Goal: Book appointment/travel/reservation

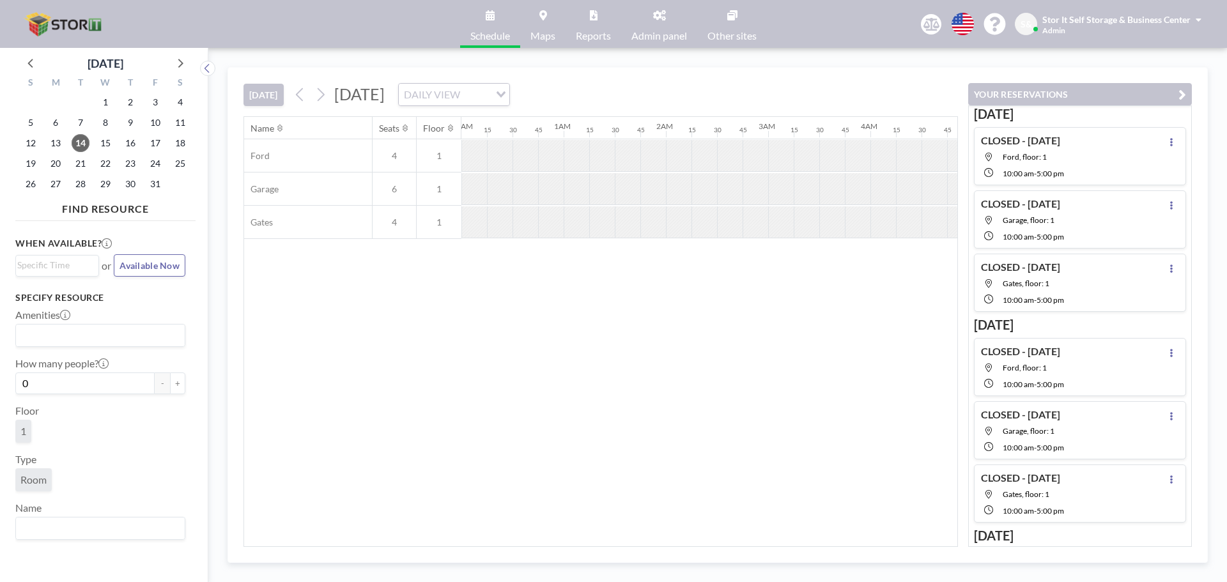
scroll to position [0, 972]
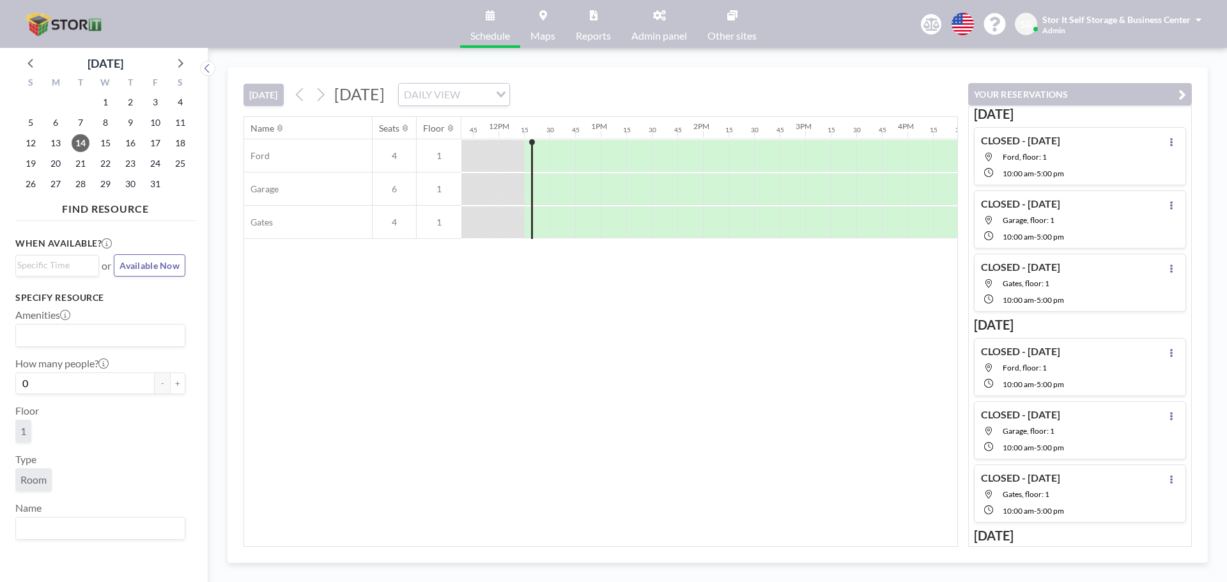
scroll to position [0, 1227]
click at [510, 183] on div at bounding box center [504, 189] width 17 height 32
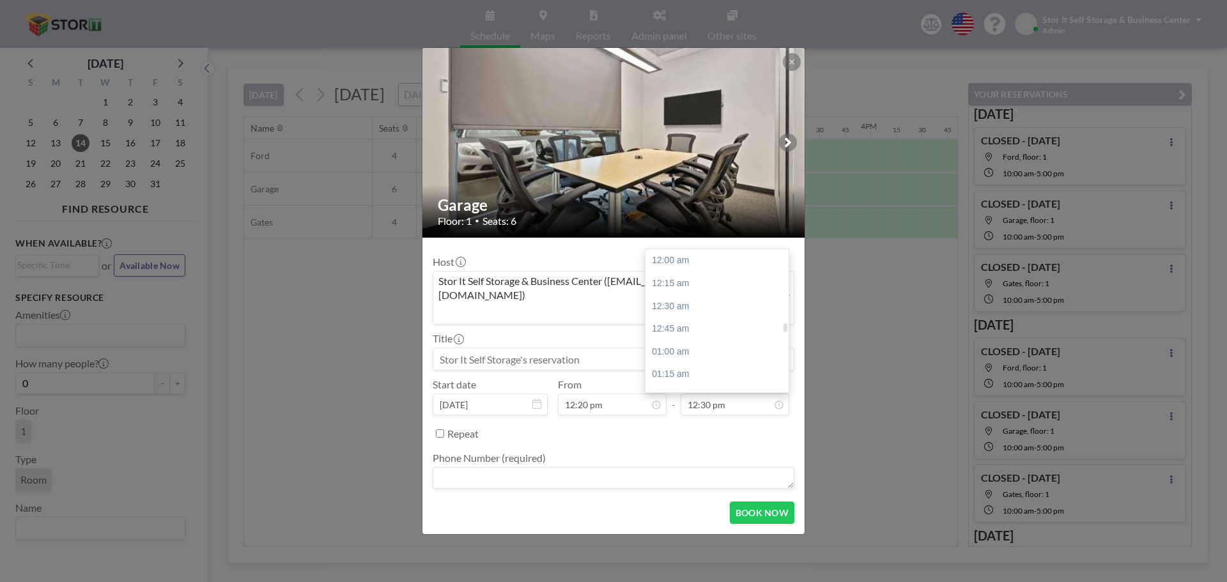
scroll to position [1138, 0]
click at [690, 295] on div "01:00 pm" at bounding box center [721, 306] width 150 height 23
type input "01:00 pm"
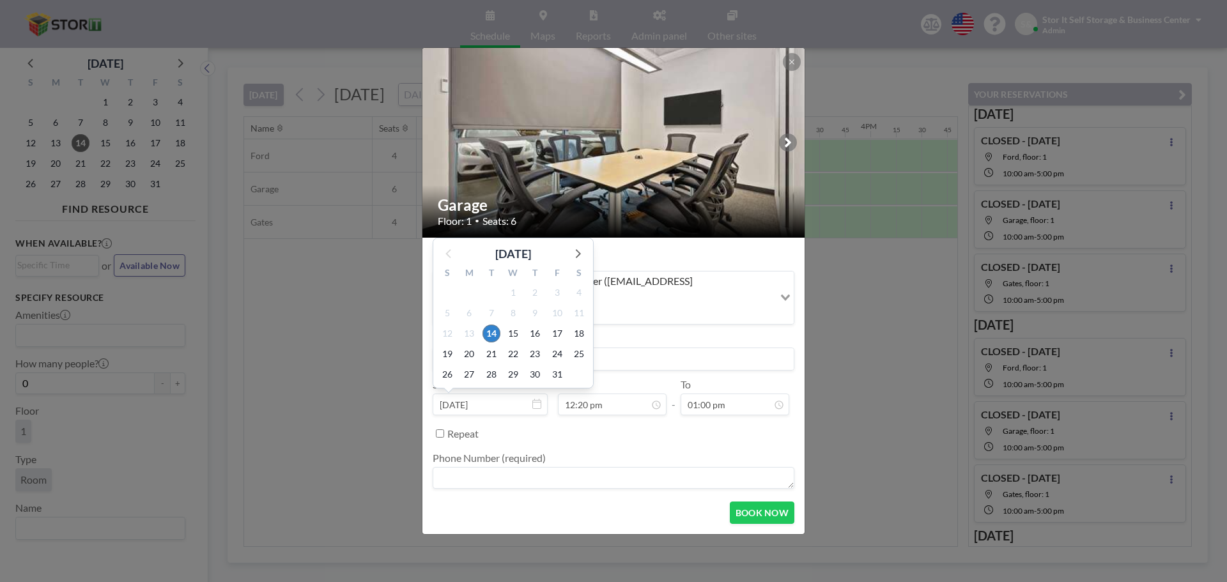
drag, startPoint x: 502, startPoint y: 339, endPoint x: 649, endPoint y: 340, distance: 146.4
click at [649, 340] on div "Host Stor It Self Storage & Business Center (infoclovis@storit.com) Loading... …" at bounding box center [614, 370] width 362 height 244
click at [649, 348] on input at bounding box center [613, 359] width 360 height 22
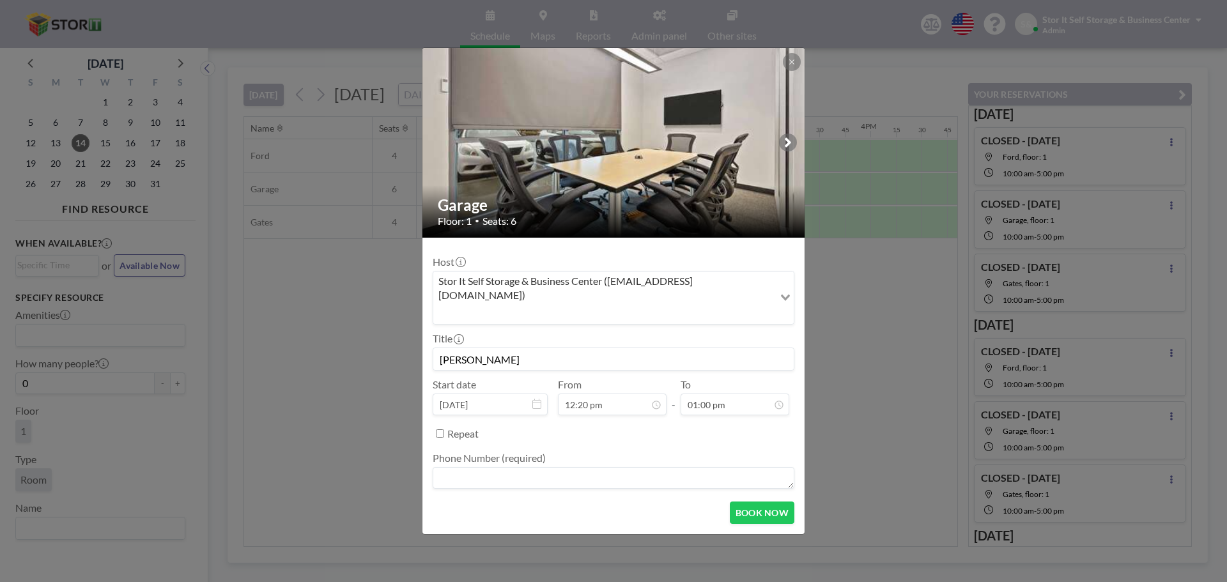
type input "Chase Elia"
click at [515, 467] on textarea at bounding box center [614, 478] width 362 height 22
type textarea "N/A"
click at [746, 502] on button "BOOK NOW" at bounding box center [762, 513] width 65 height 22
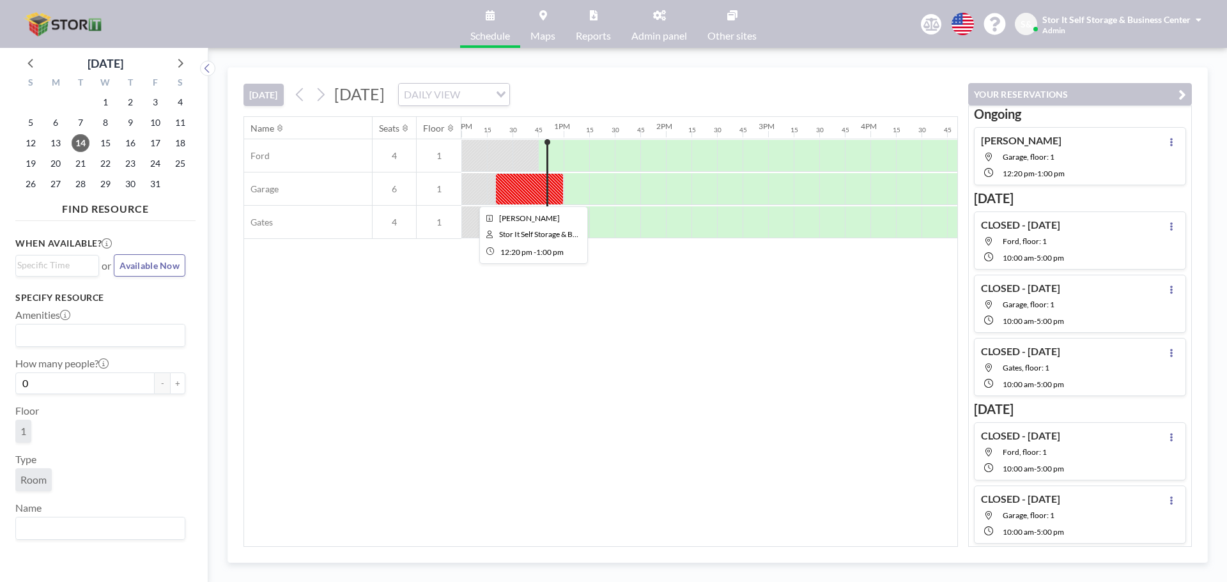
click at [555, 187] on div at bounding box center [529, 189] width 68 height 32
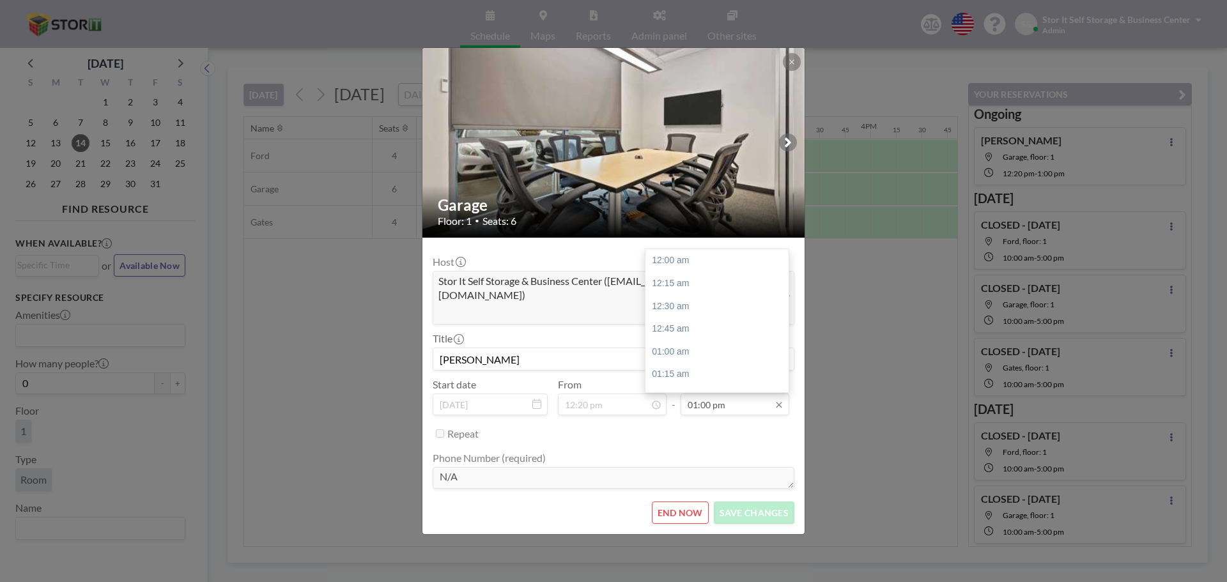
scroll to position [1183, 0]
click at [727, 396] on input "01:00 pm" at bounding box center [735, 405] width 109 height 22
click at [683, 355] on div "12:45 pm" at bounding box center [721, 366] width 150 height 23
type input "12:45 pm"
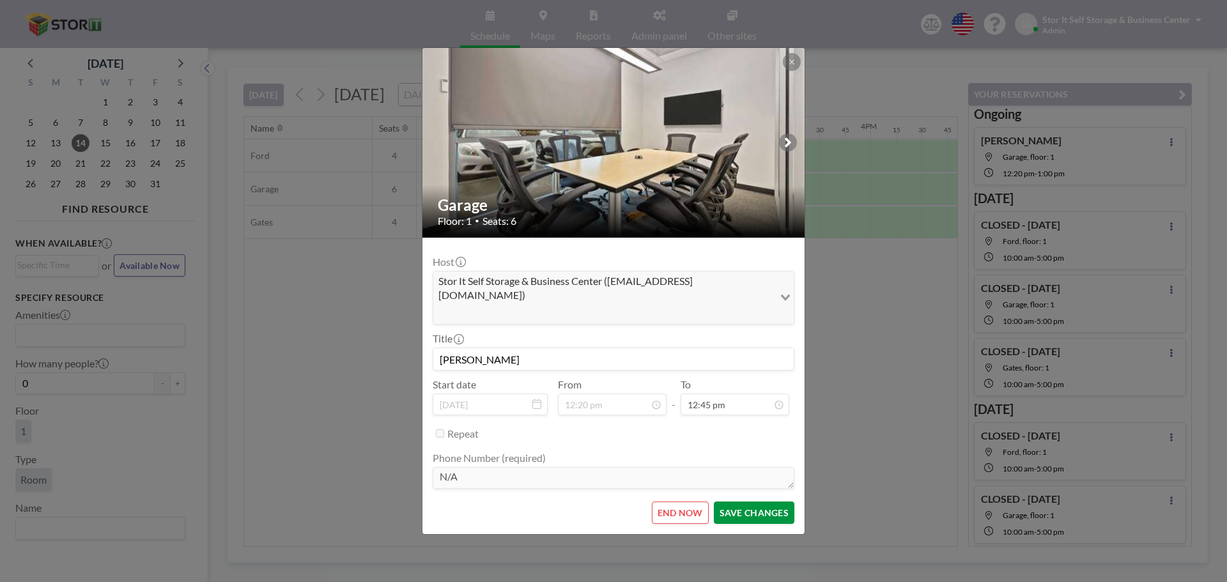
click at [771, 502] on button "SAVE CHANGES" at bounding box center [754, 513] width 81 height 22
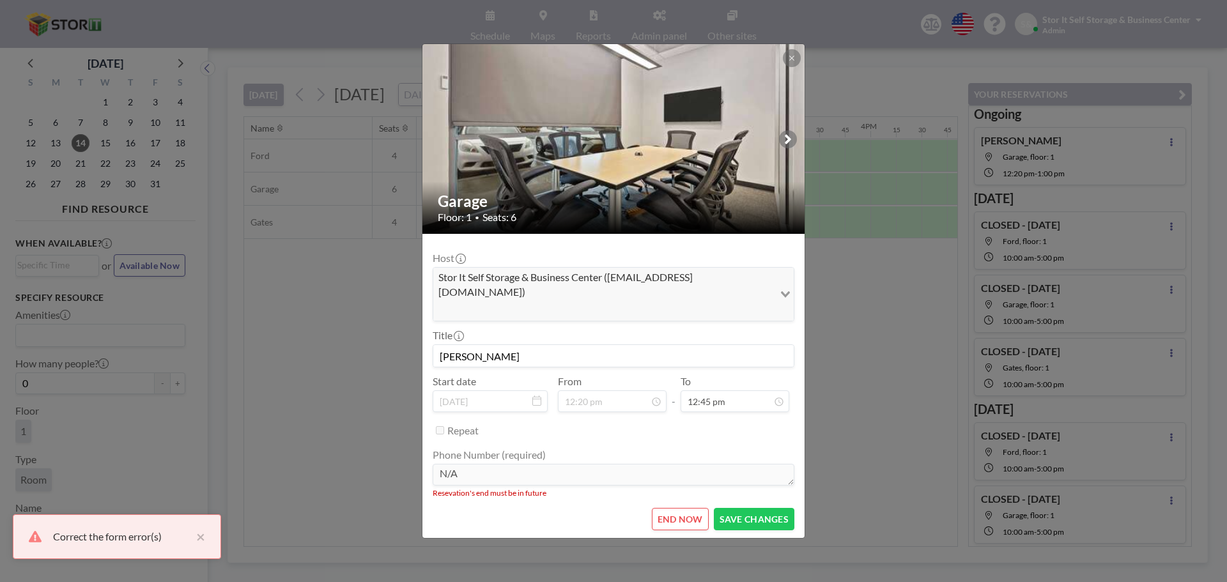
click at [793, 67] on button at bounding box center [792, 58] width 18 height 18
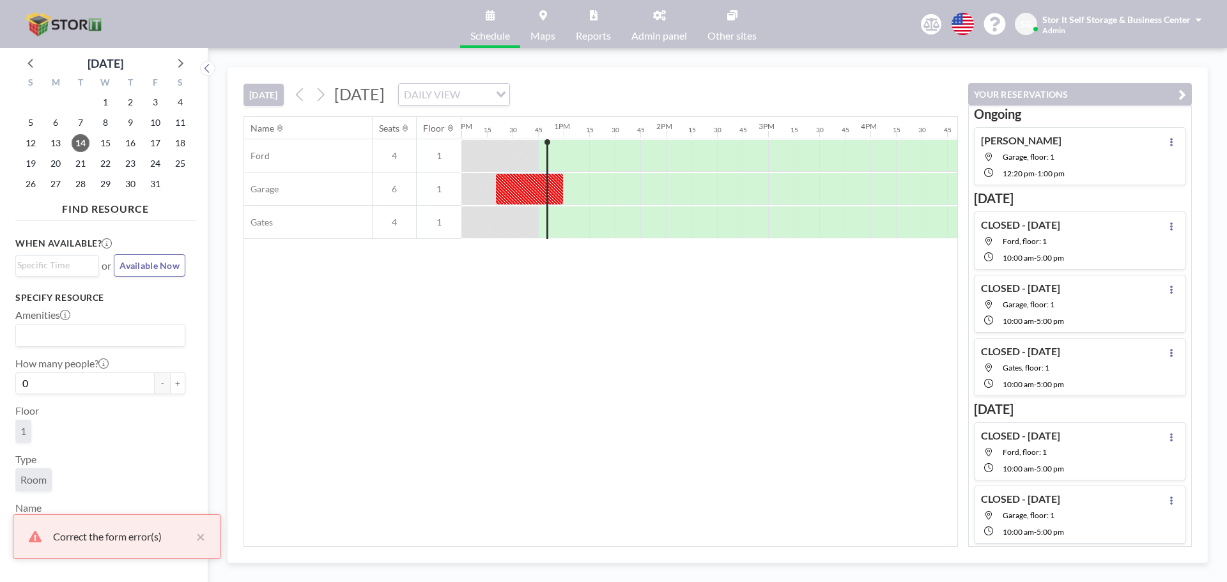
click at [915, 391] on div "Name Seats Floor 12AM 15 30 45 1AM 15 30 45 2AM 15 30 45 3AM 15 30 45 4AM 15 30…" at bounding box center [600, 332] width 713 height 430
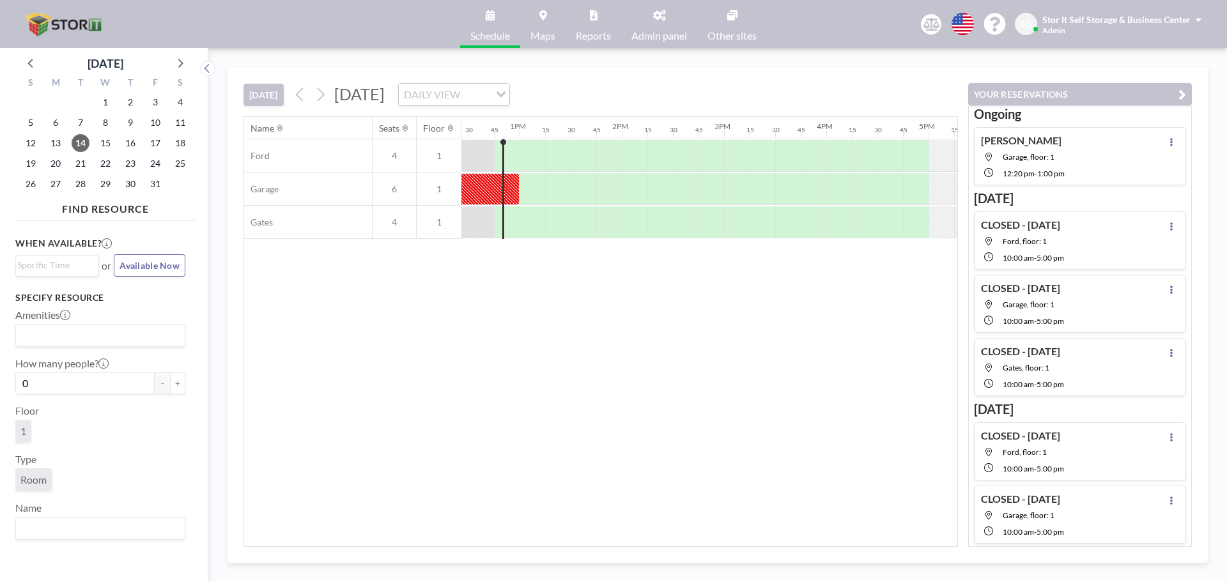
scroll to position [0, 1266]
click at [568, 454] on div "Name Seats Floor 12AM 15 30 45 1AM 15 30 45 2AM 15 30 45 3AM 15 30 45 4AM 15 30…" at bounding box center [600, 332] width 713 height 430
click at [114, 138] on div "15" at bounding box center [105, 143] width 25 height 20
click at [103, 141] on span "15" at bounding box center [106, 143] width 18 height 18
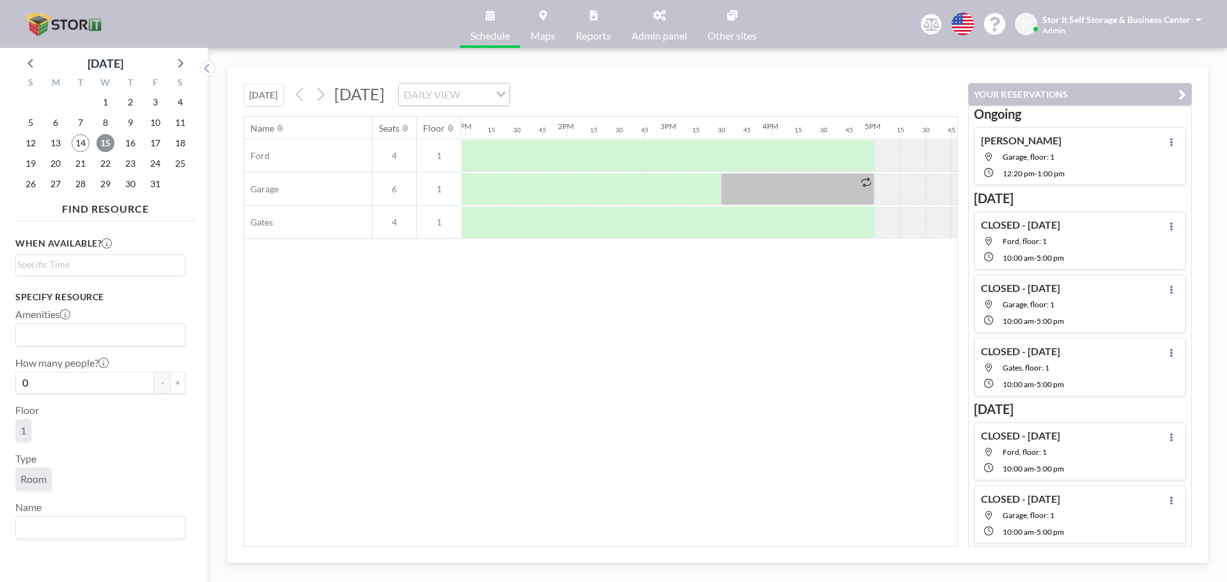
scroll to position [0, 1316]
click at [853, 185] on div at bounding box center [807, 189] width 153 height 32
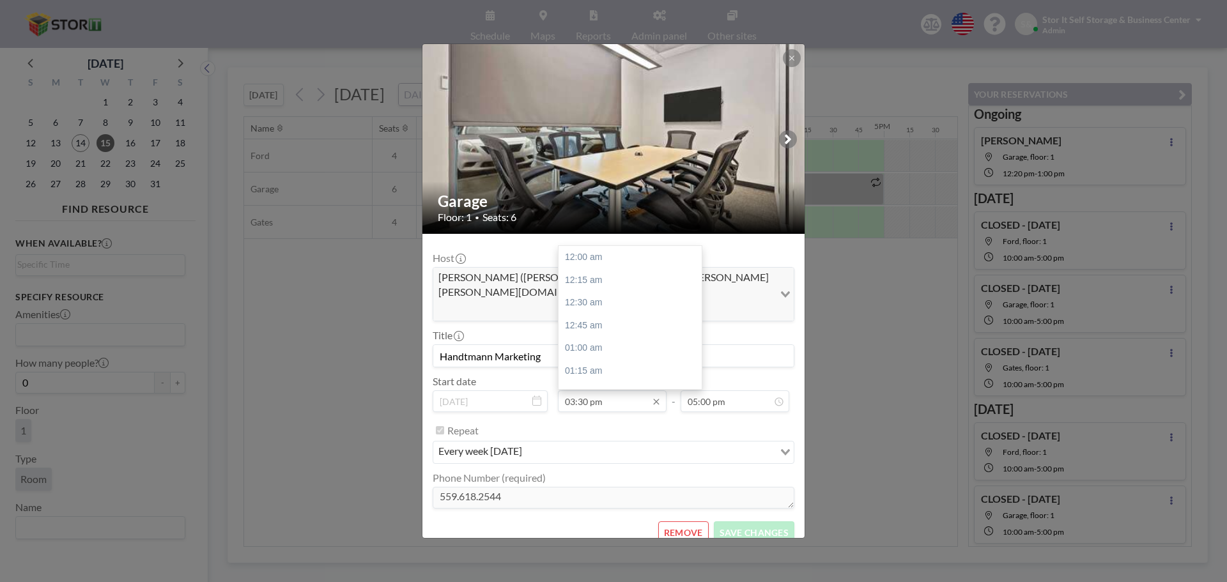
scroll to position [1411, 0]
click at [322, 378] on div "Garage Floor: 1 • Seats: 6 Host Monica Carrillo (monica.carrillo@handtmann.us) …" at bounding box center [613, 291] width 1227 height 582
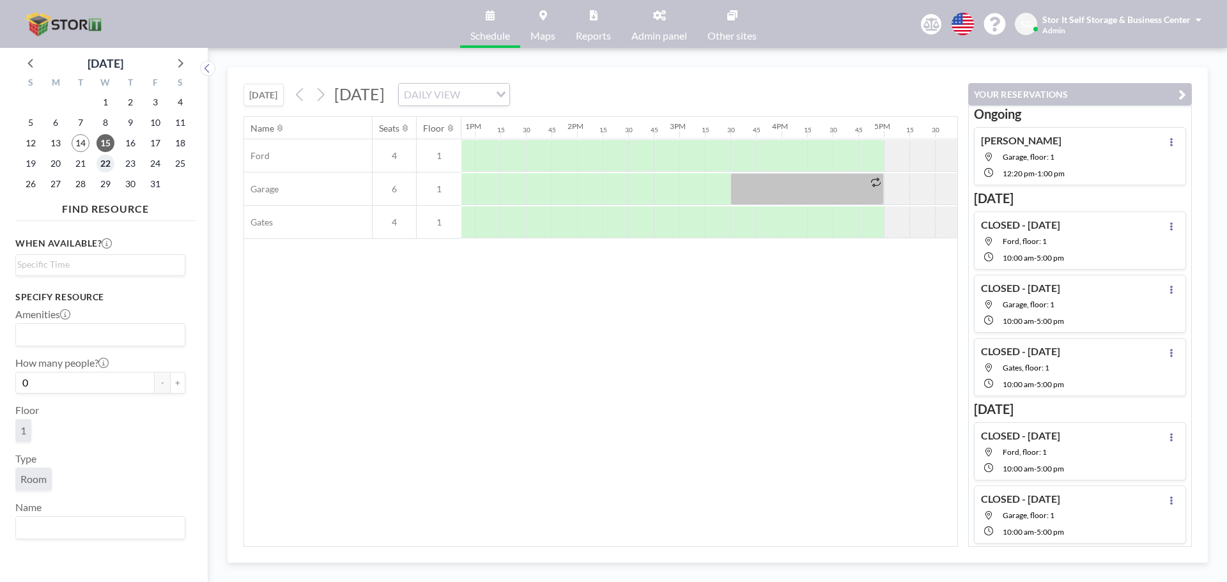
click at [107, 159] on span "22" at bounding box center [106, 164] width 18 height 18
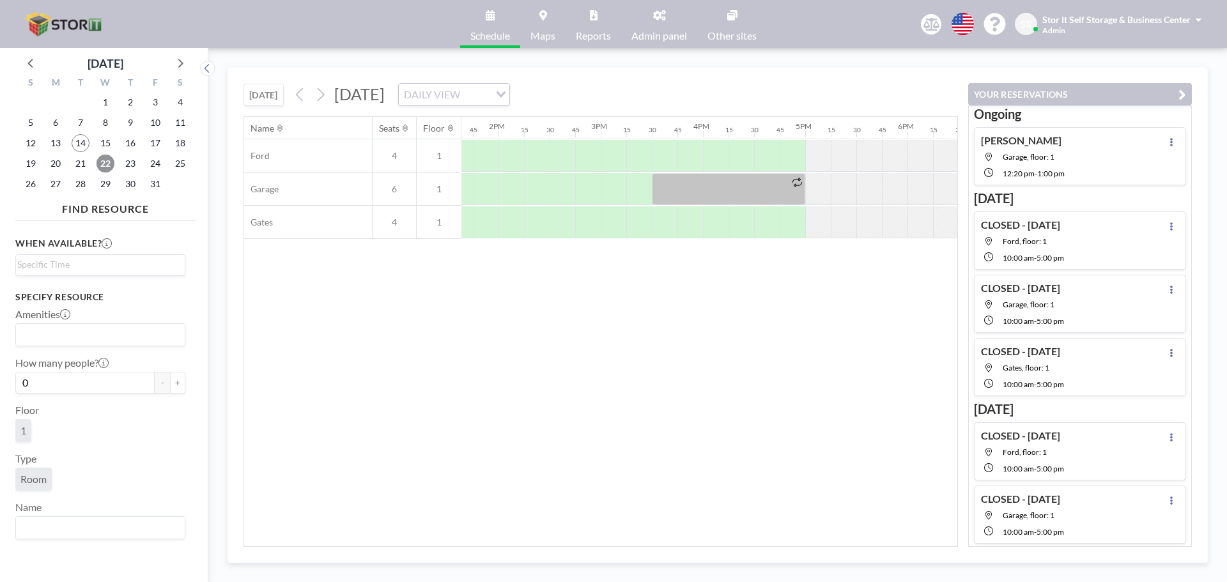
scroll to position [0, 1439]
click at [81, 144] on span "14" at bounding box center [81, 143] width 18 height 18
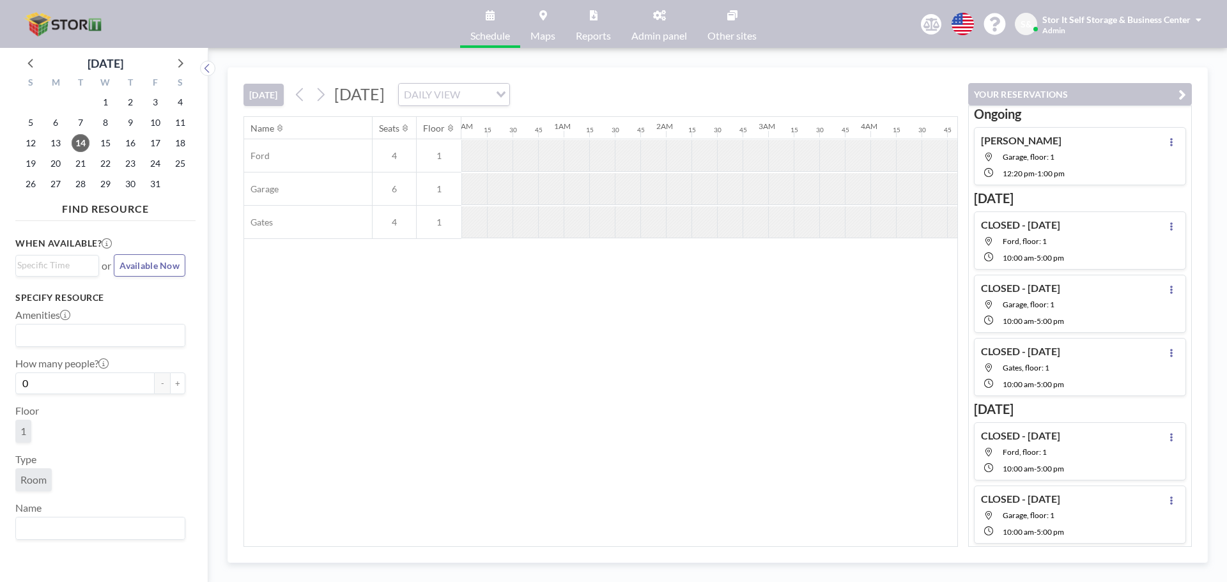
scroll to position [0, 1278]
